Goal: Information Seeking & Learning: Learn about a topic

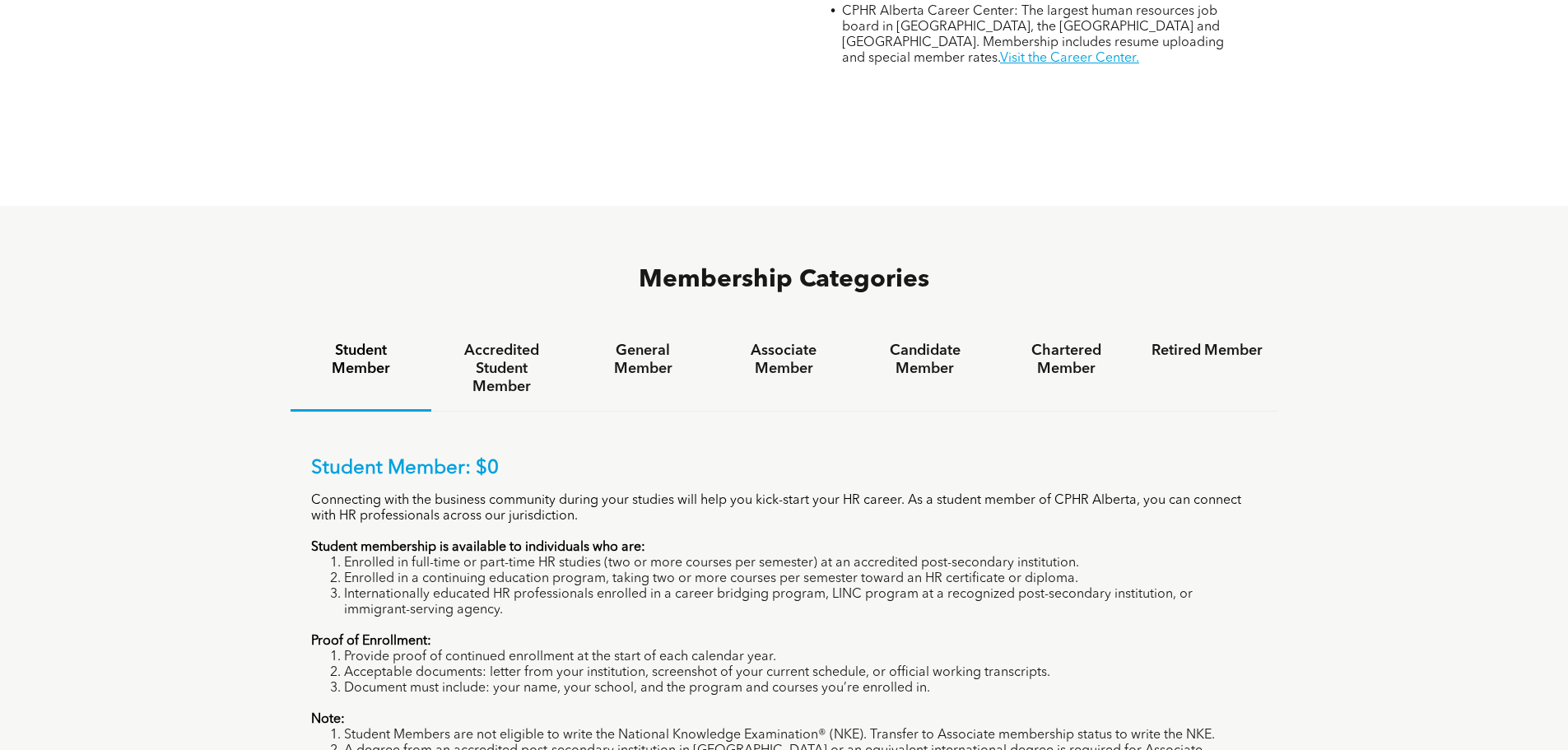
scroll to position [1070, 0]
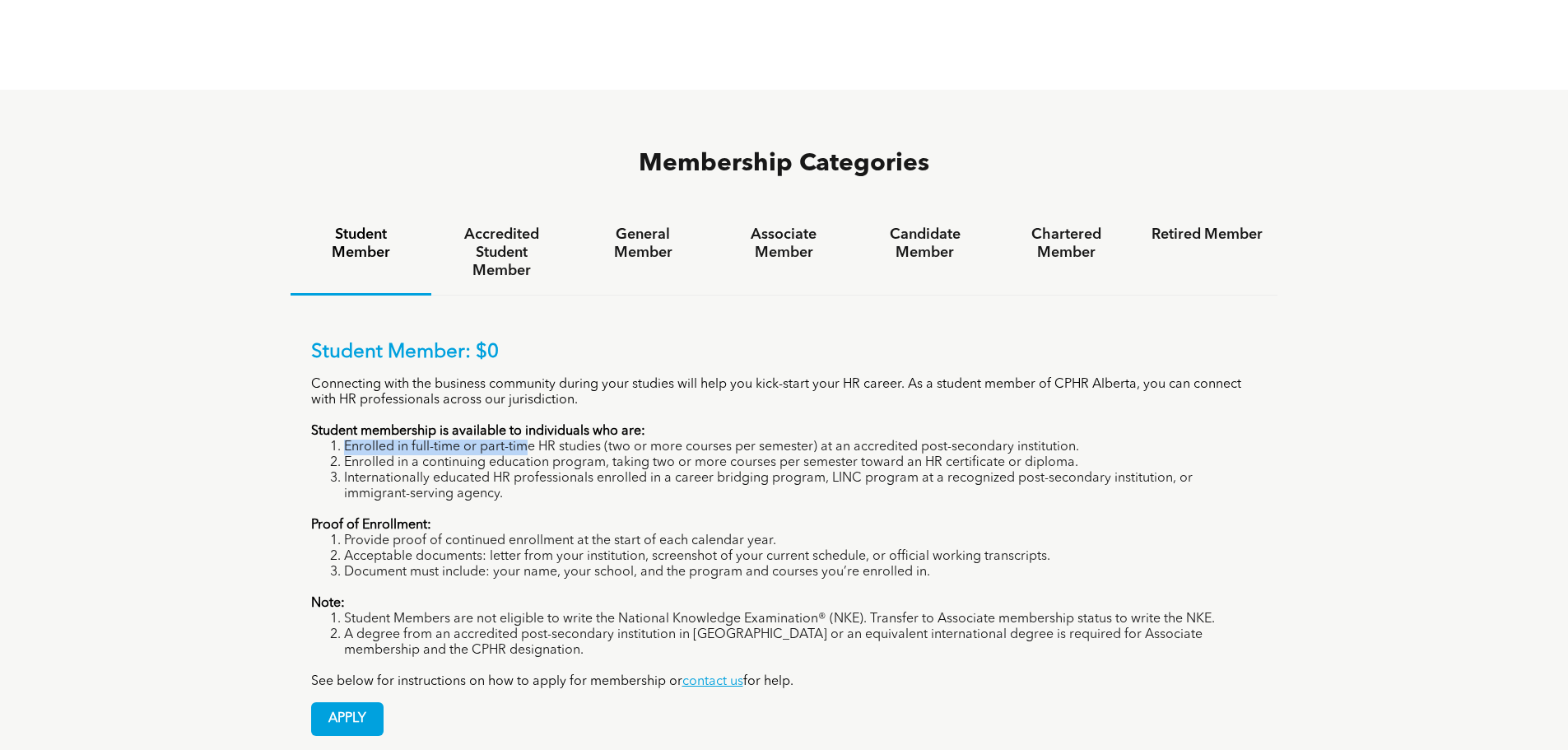
drag, startPoint x: 524, startPoint y: 362, endPoint x: 803, endPoint y: 349, distance: 279.3
click at [803, 349] on div "Student Member: $0 Connecting with the business community during your studies w…" at bounding box center [784, 515] width 946 height 349
click at [813, 440] on li "Enrolled in full-time or part-time HR studies (two or more courses per semester…" at bounding box center [800, 447] width 913 height 16
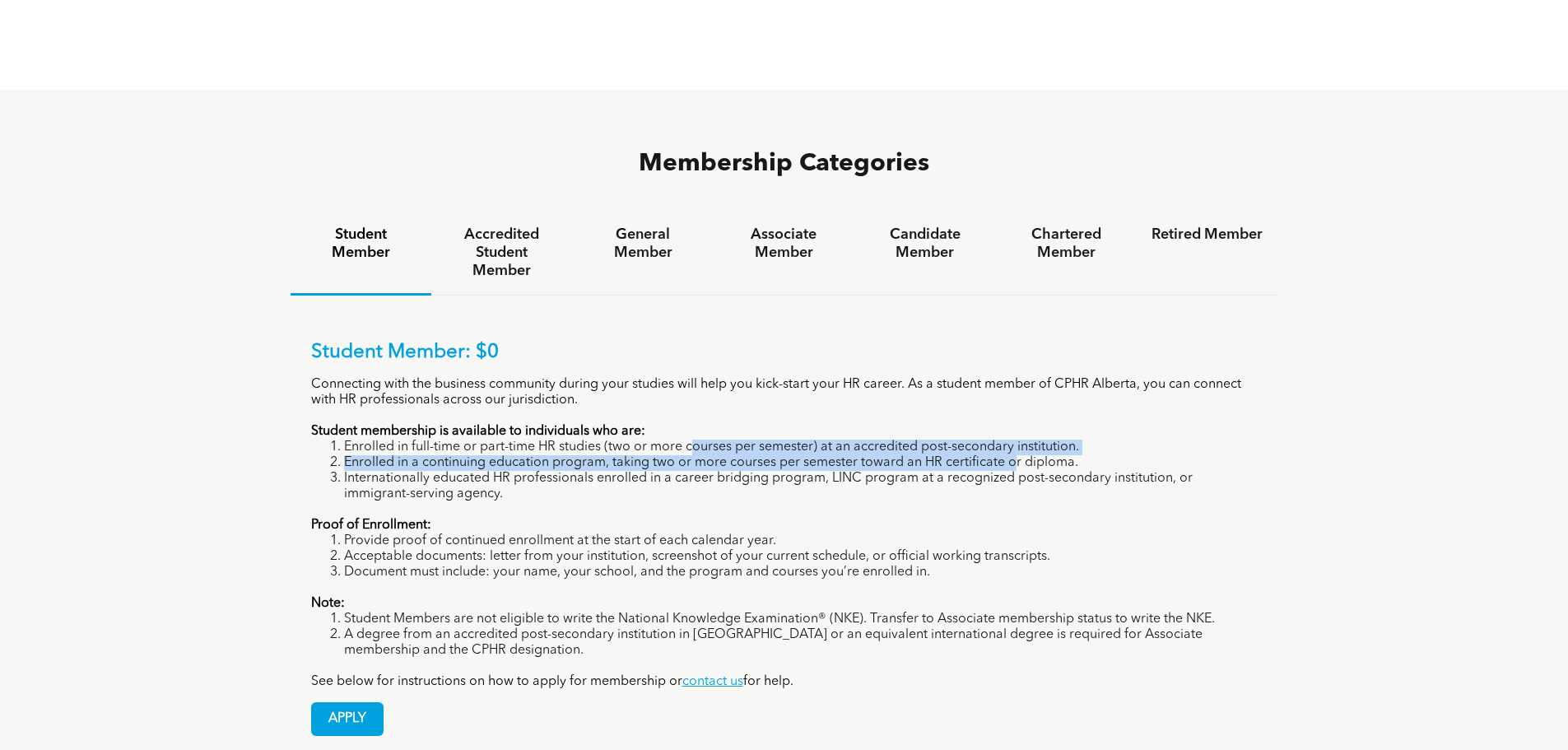
drag, startPoint x: 689, startPoint y: 370, endPoint x: 1011, endPoint y: 375, distance: 322.0
click at [1011, 440] on ol "Enrolled in full-time or part-time HR studies (two or more courses per semester…" at bounding box center [784, 471] width 946 height 63
click at [1011, 455] on li "Enrolled in a continuing education program, taking two or more courses per seme…" at bounding box center [800, 463] width 913 height 16
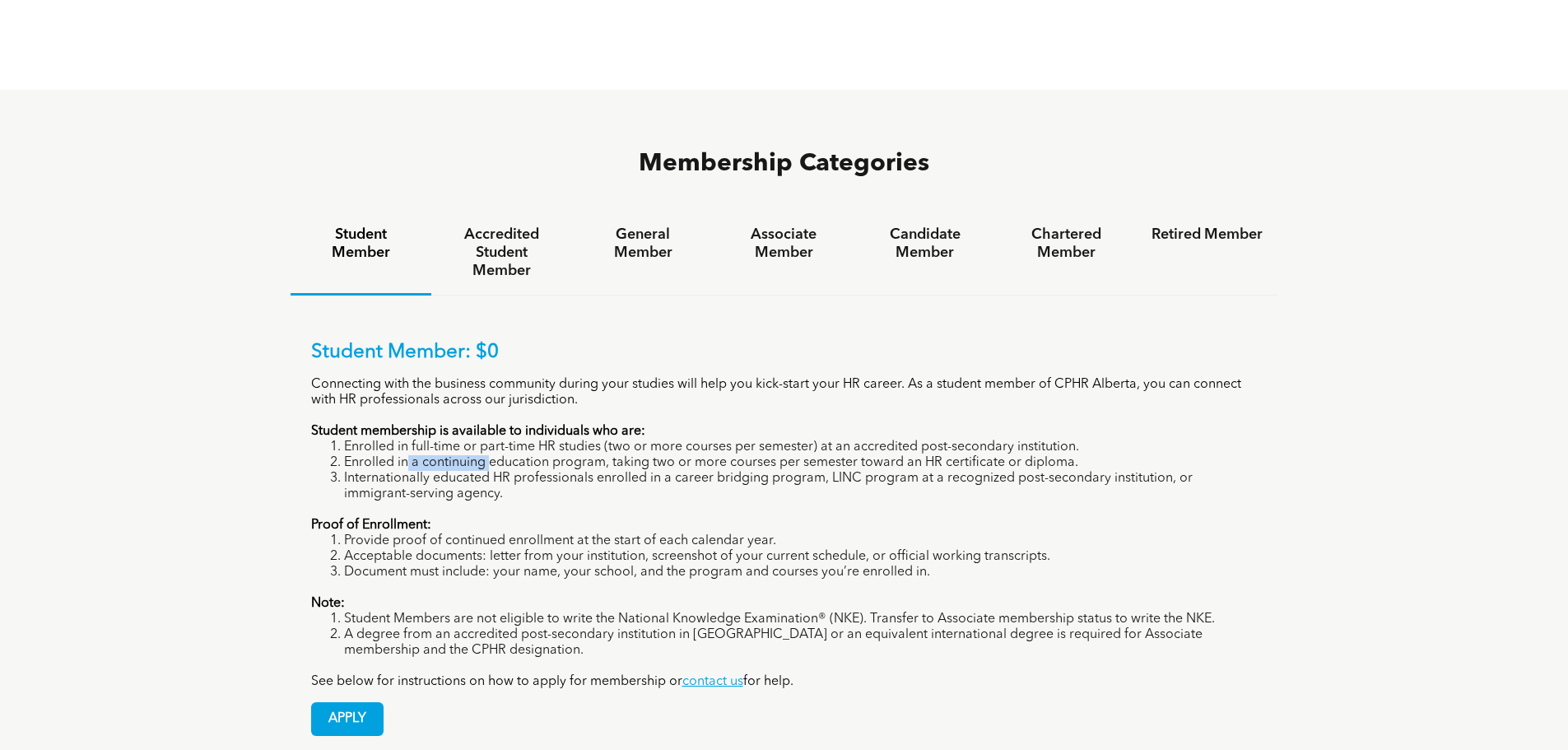
drag, startPoint x: 407, startPoint y: 384, endPoint x: 490, endPoint y: 380, distance: 83.1
click at [490, 455] on li "Enrolled in a continuing education program, taking two or more courses per seme…" at bounding box center [800, 463] width 913 height 16
drag, startPoint x: 490, startPoint y: 380, endPoint x: 664, endPoint y: 373, distance: 174.1
click at [664, 455] on li "Enrolled in a continuing education program, taking two or more courses per seme…" at bounding box center [800, 463] width 913 height 16
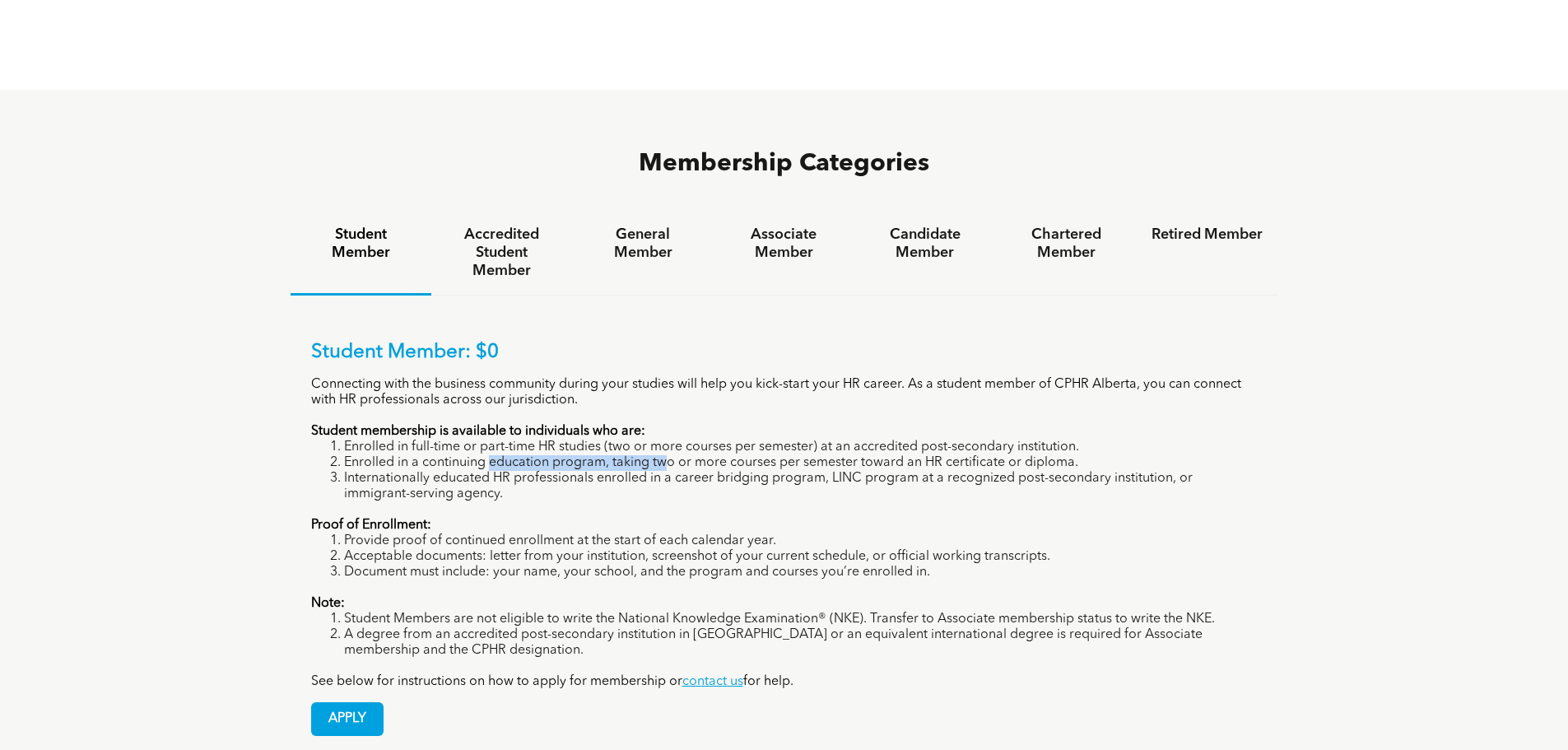
click at [664, 455] on li "Enrolled in a continuing education program, taking two or more courses per seme…" at bounding box center [800, 463] width 913 height 16
